Goal: Task Accomplishment & Management: Manage account settings

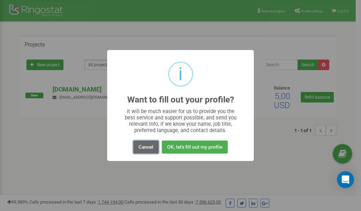
click at [146, 149] on button "Cancel" at bounding box center [145, 147] width 25 height 13
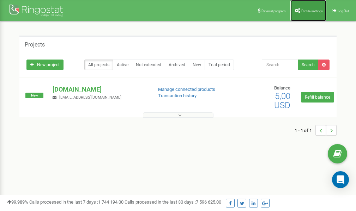
click at [308, 11] on span "Profile settings" at bounding box center [312, 11] width 22 height 4
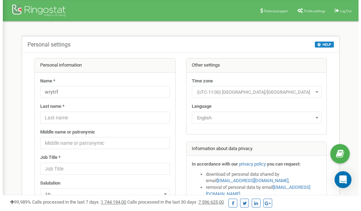
scroll to position [35, 0]
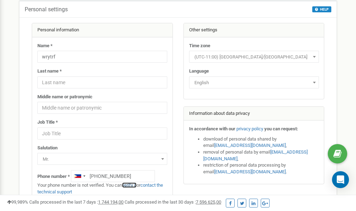
click at [132, 185] on link "verify it" at bounding box center [129, 185] width 14 height 5
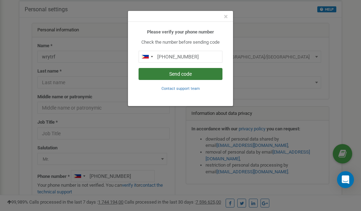
click at [178, 74] on button "Send code" at bounding box center [181, 74] width 84 height 12
